Goal: Find specific page/section: Find specific page/section

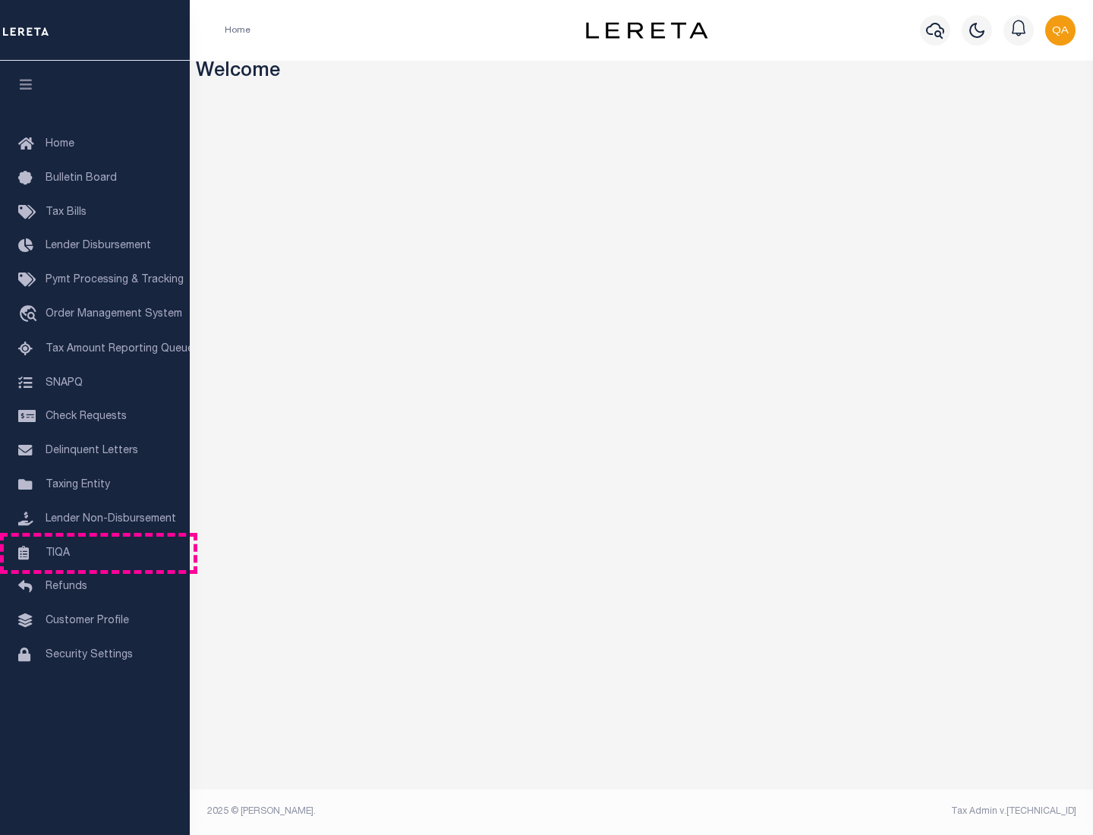
click at [95, 552] on link "TIQA" at bounding box center [95, 553] width 190 height 34
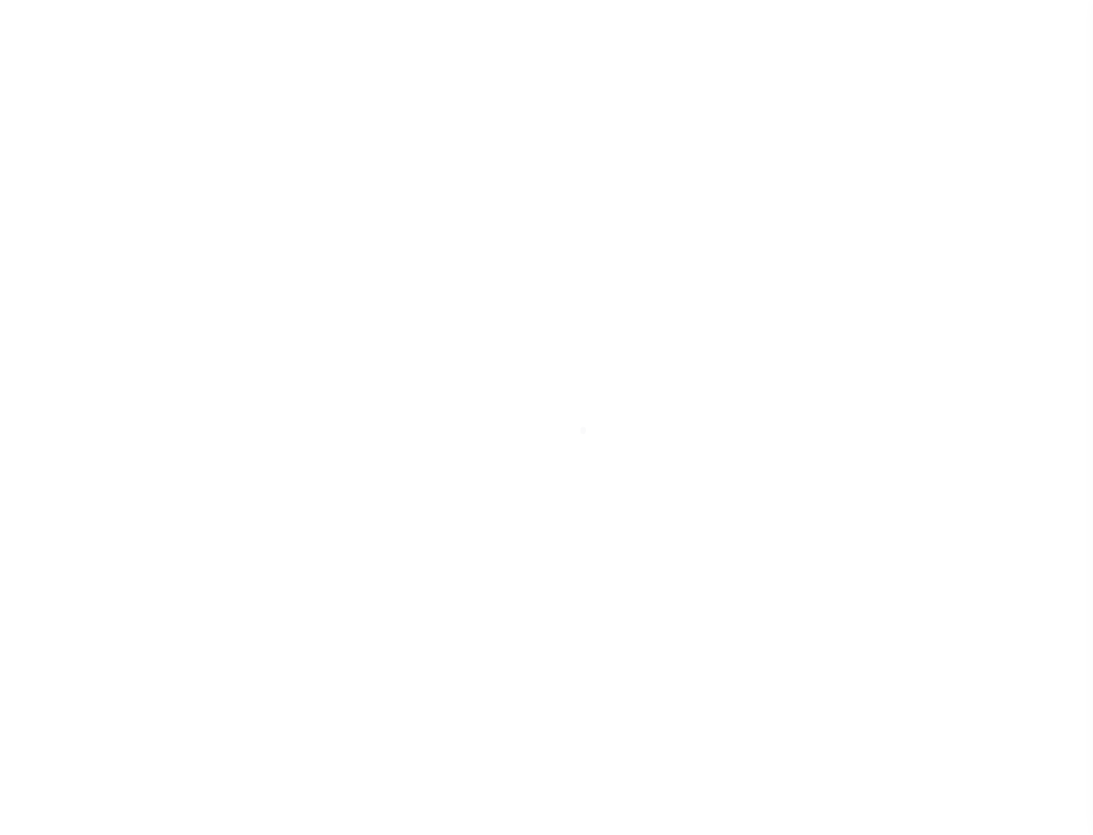
select select "200"
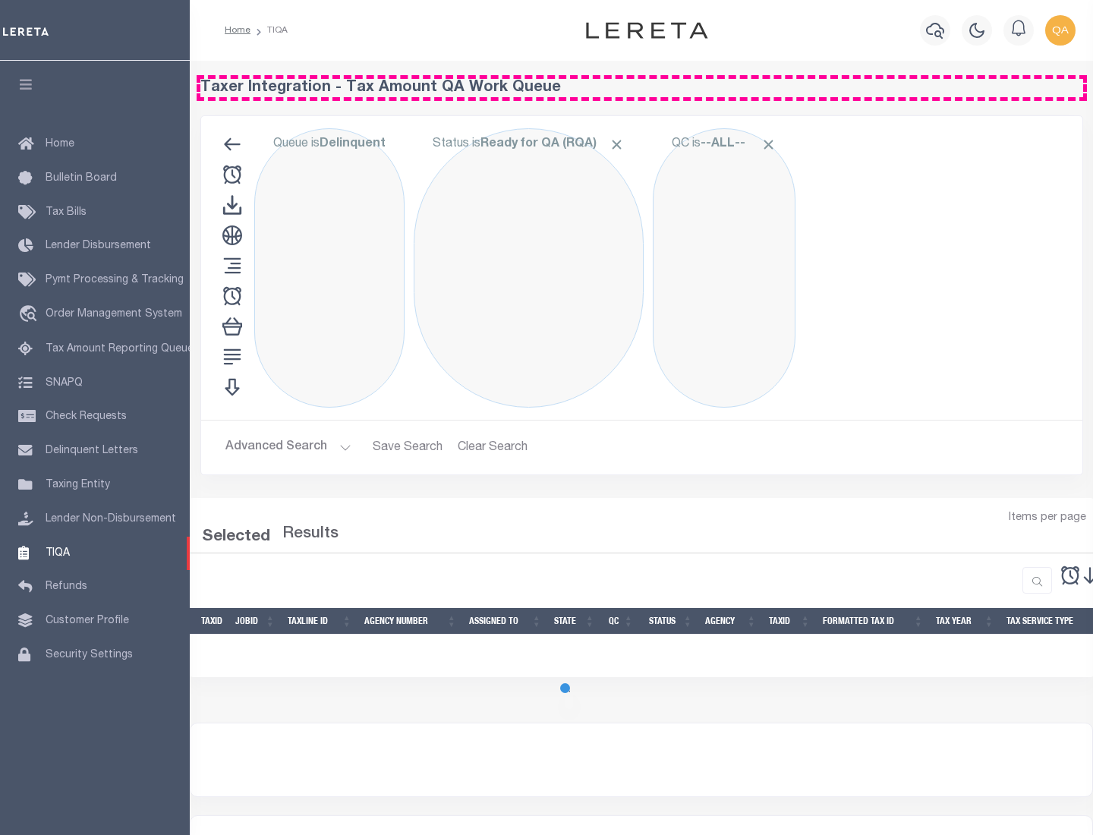
select select "200"
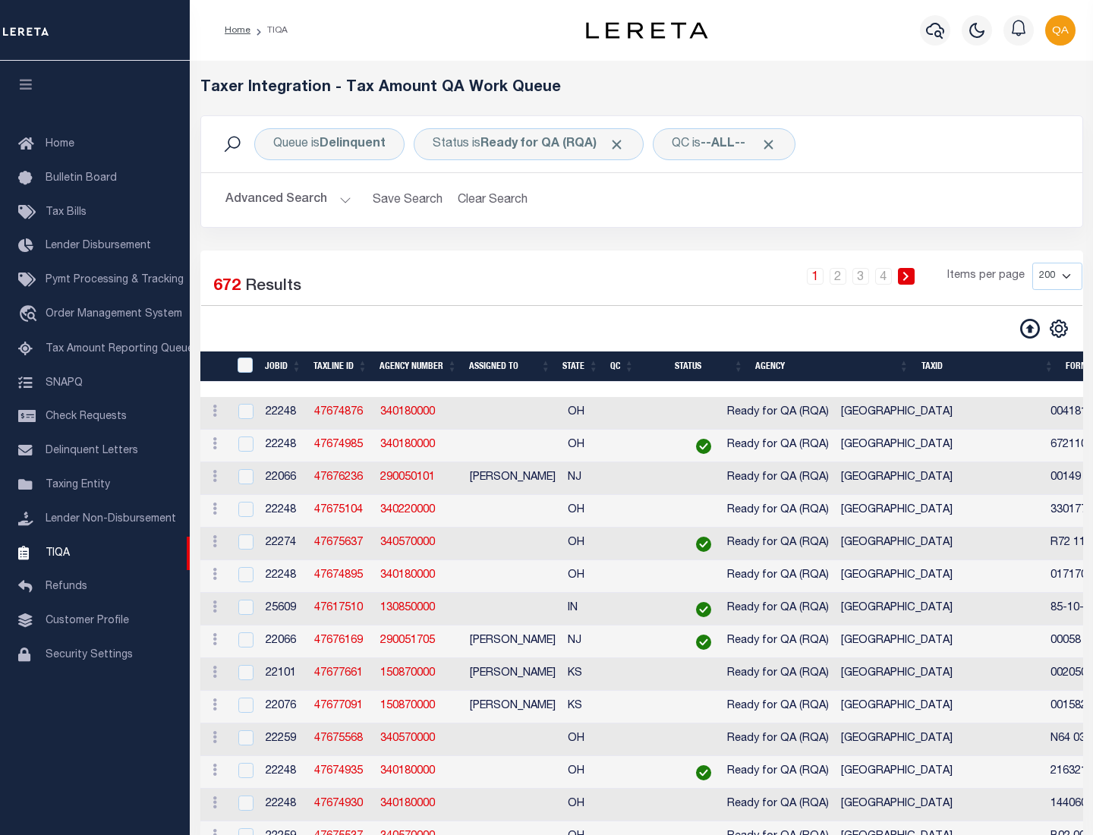
click at [621, 144] on span "Click to Remove" at bounding box center [617, 145] width 16 height 16
